Goal: Information Seeking & Learning: Learn about a topic

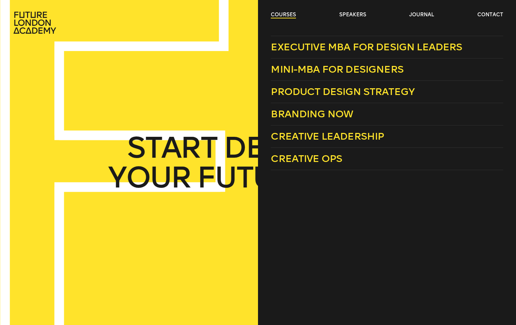
click at [284, 18] on link "courses" at bounding box center [283, 14] width 25 height 7
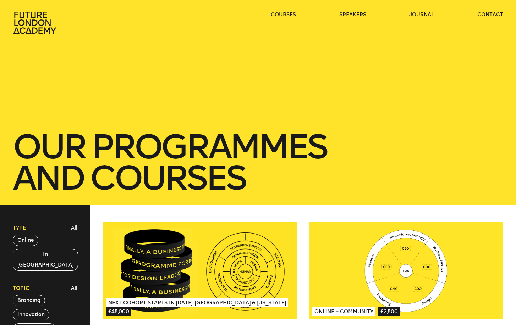
click at [284, 18] on link "courses" at bounding box center [283, 14] width 25 height 7
click at [289, 13] on link "courses" at bounding box center [283, 14] width 25 height 7
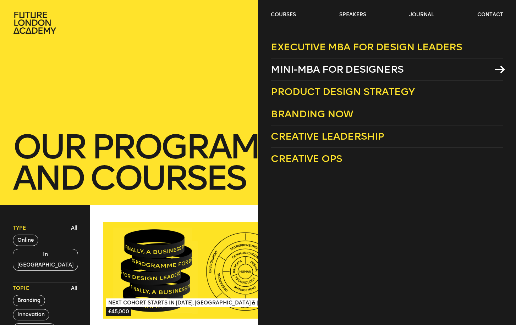
click at [325, 67] on span "Mini-MBA for Designers" at bounding box center [337, 70] width 133 height 12
